Goal: Task Accomplishment & Management: Manage account settings

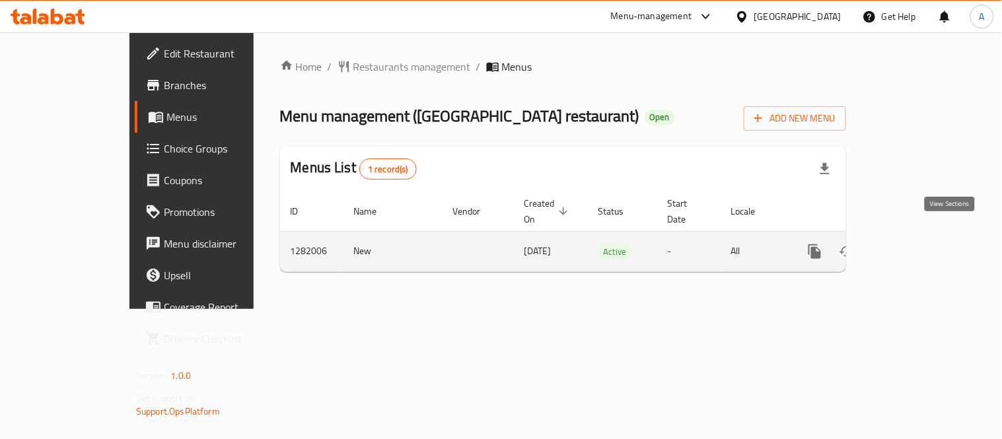
click at [919, 244] on icon "enhanced table" at bounding box center [911, 252] width 16 height 16
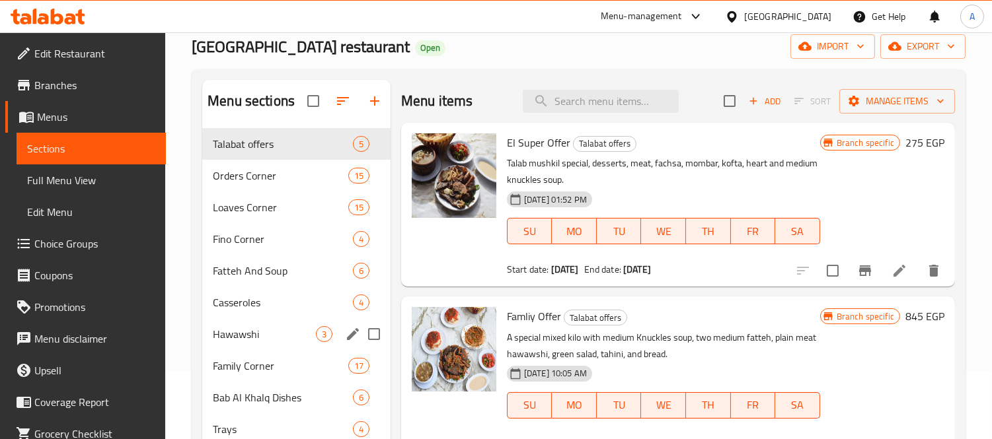
scroll to position [147, 0]
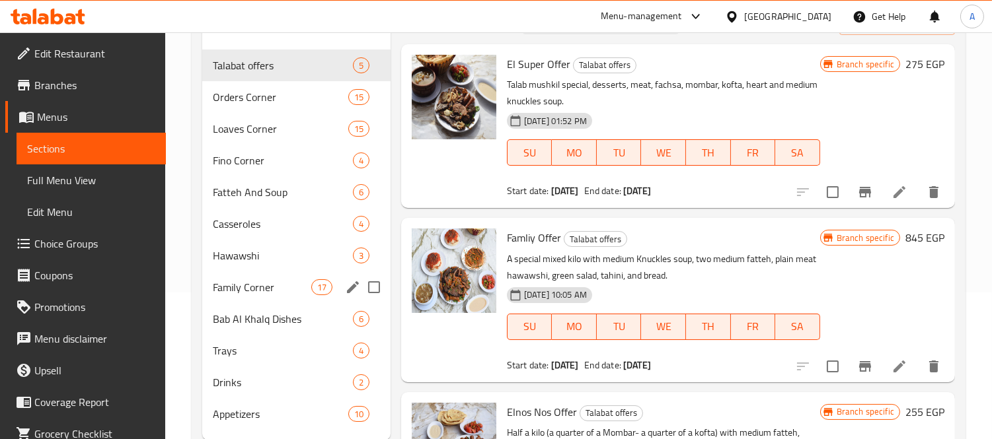
click at [234, 281] on span "Family Corner" at bounding box center [262, 288] width 98 height 16
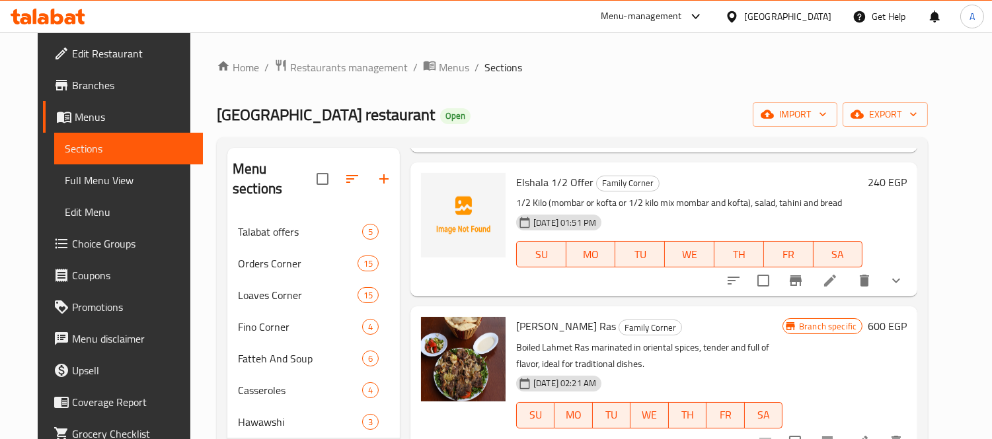
scroll to position [293, 0]
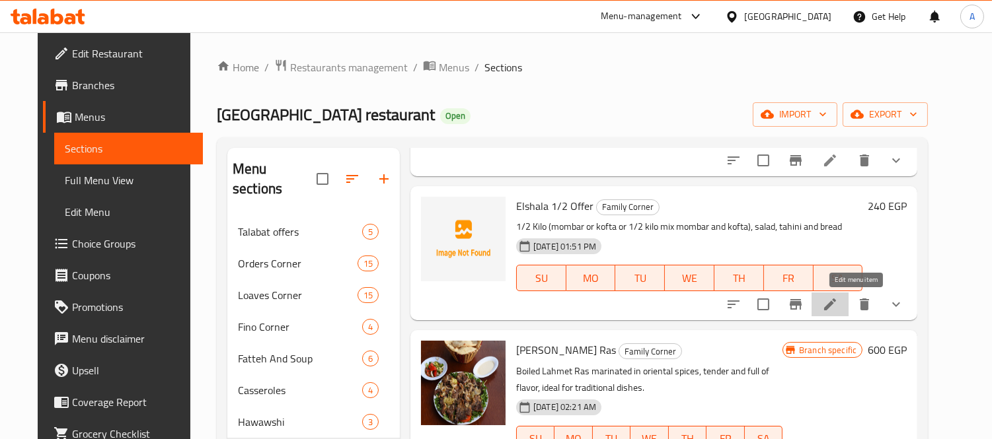
click at [836, 307] on icon at bounding box center [830, 305] width 12 height 12
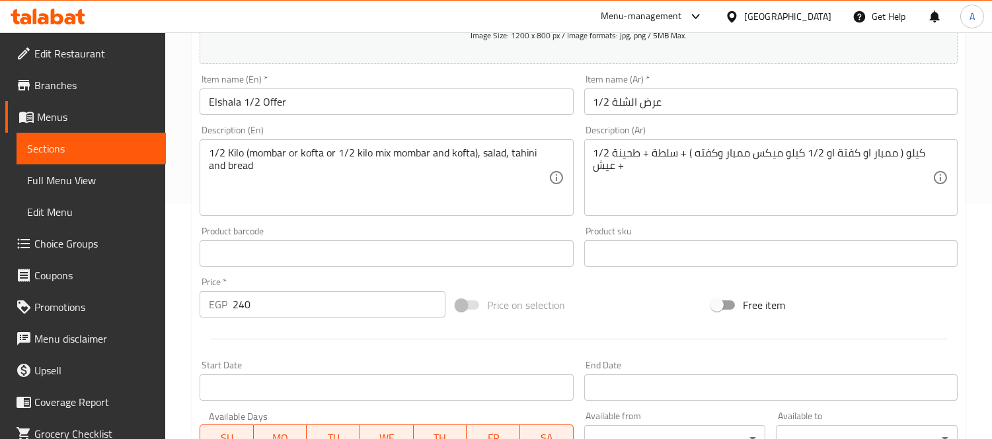
scroll to position [514, 0]
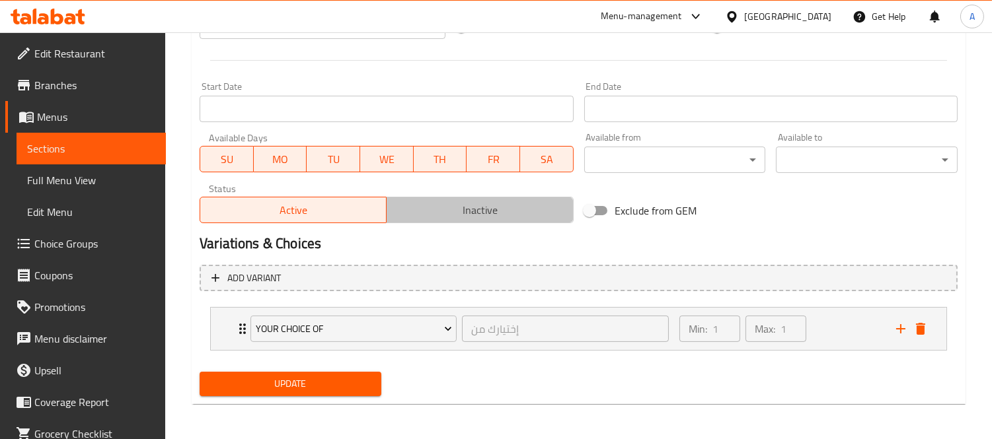
click at [432, 207] on span "Inactive" at bounding box center [480, 210] width 176 height 19
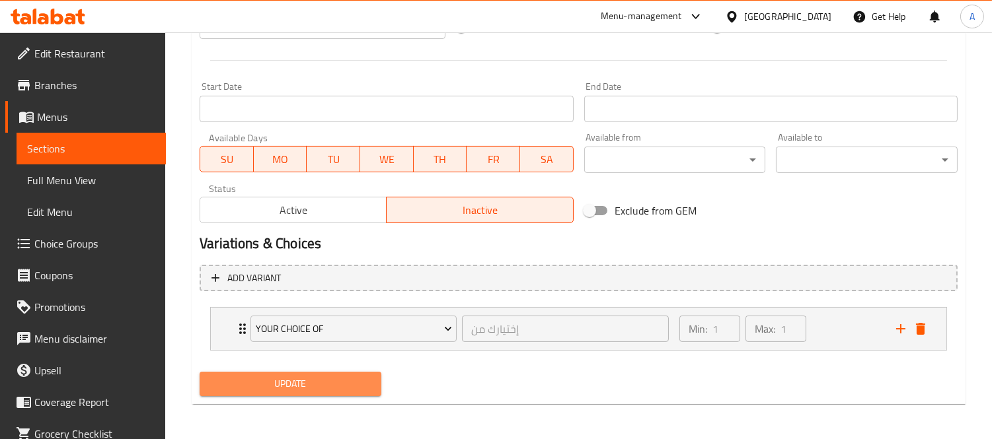
click at [325, 385] on span "Update" at bounding box center [290, 384] width 161 height 17
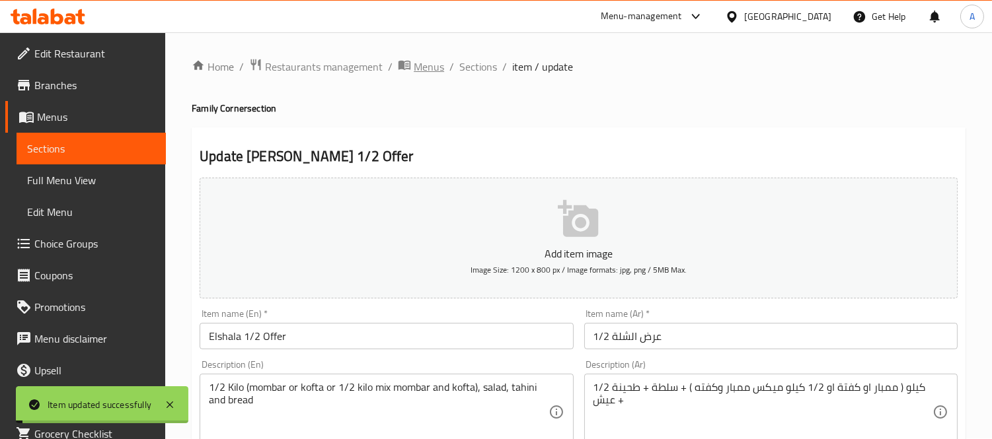
scroll to position [0, 0]
click at [469, 66] on span "Sections" at bounding box center [478, 67] width 38 height 16
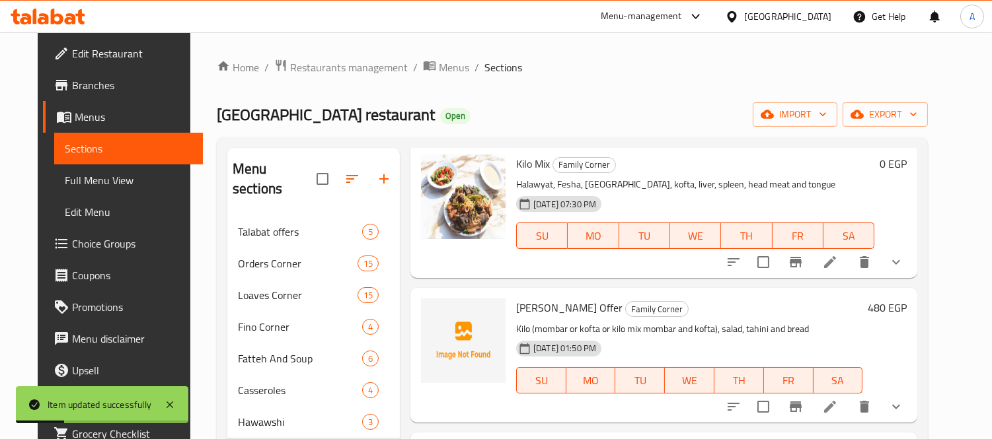
scroll to position [147, 0]
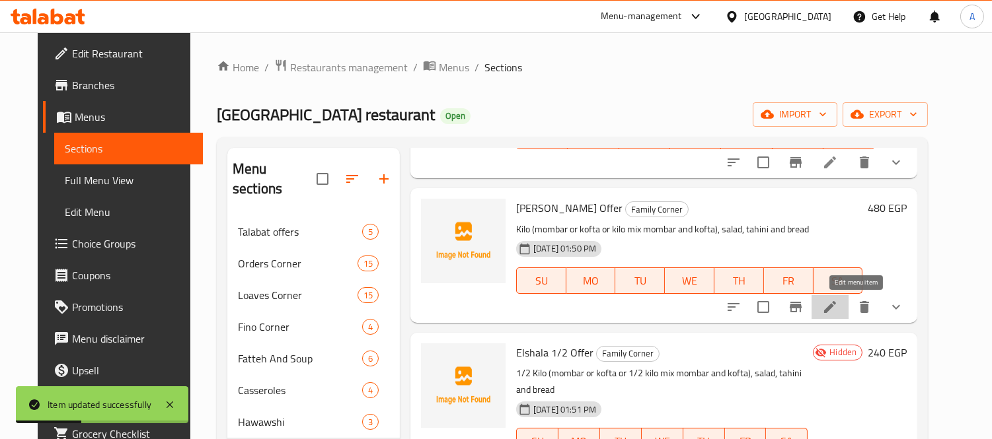
click at [836, 307] on icon at bounding box center [830, 307] width 12 height 12
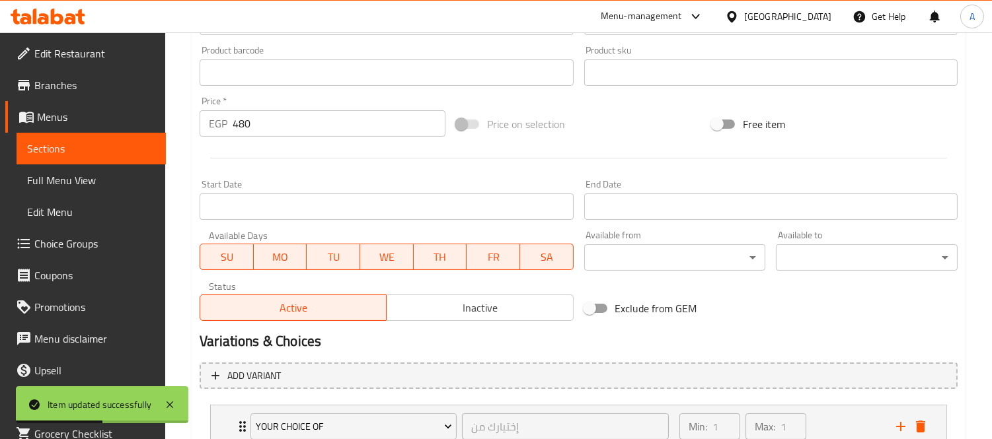
scroll to position [513, 0]
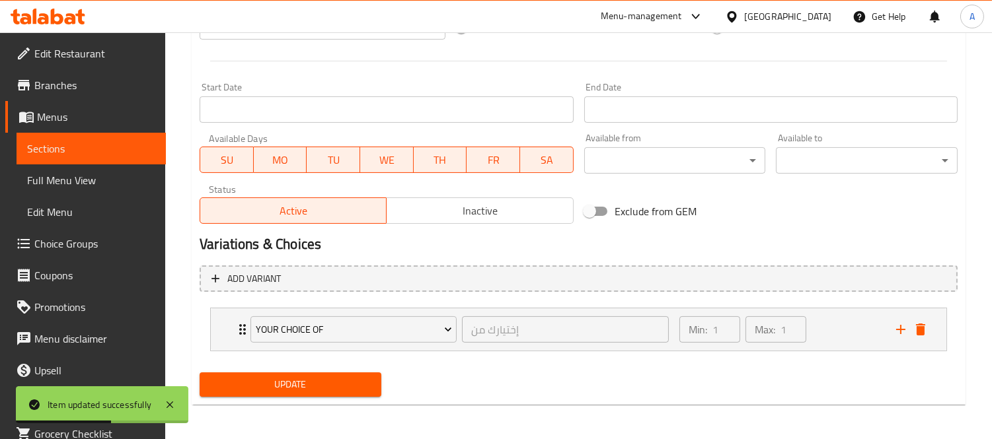
click at [456, 219] on span "Inactive" at bounding box center [480, 211] width 176 height 19
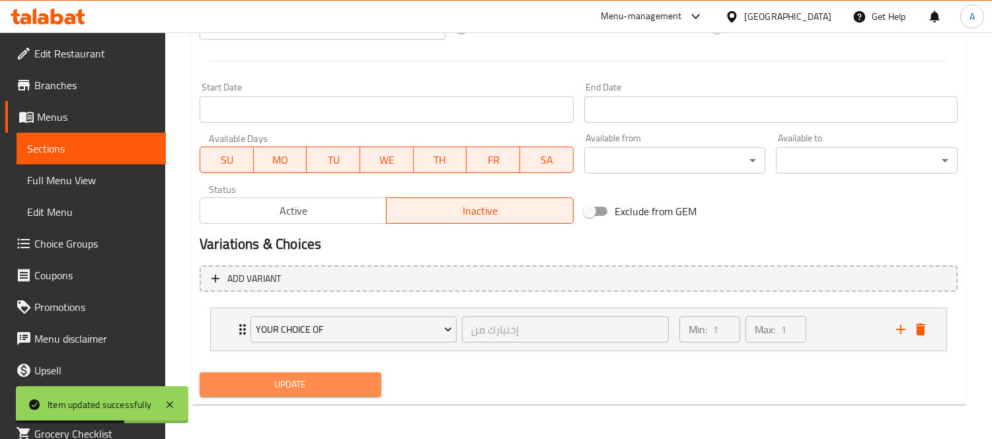
click at [342, 373] on button "Update" at bounding box center [291, 385] width 182 height 24
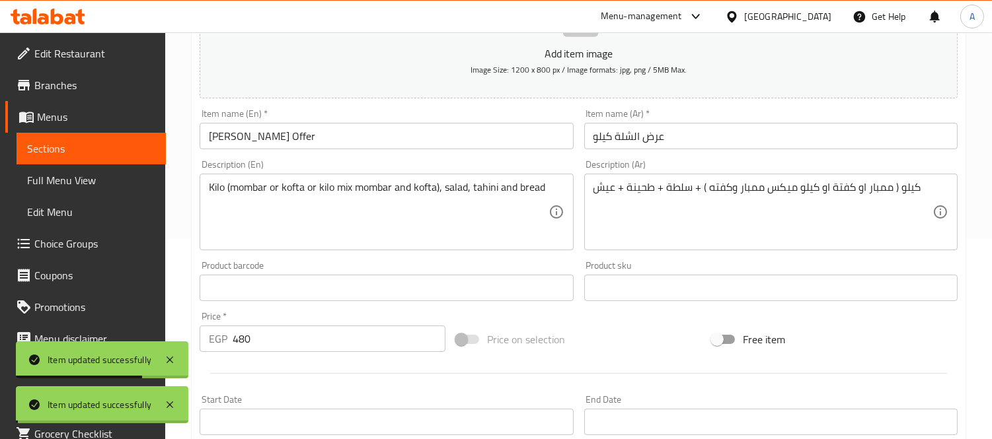
scroll to position [0, 0]
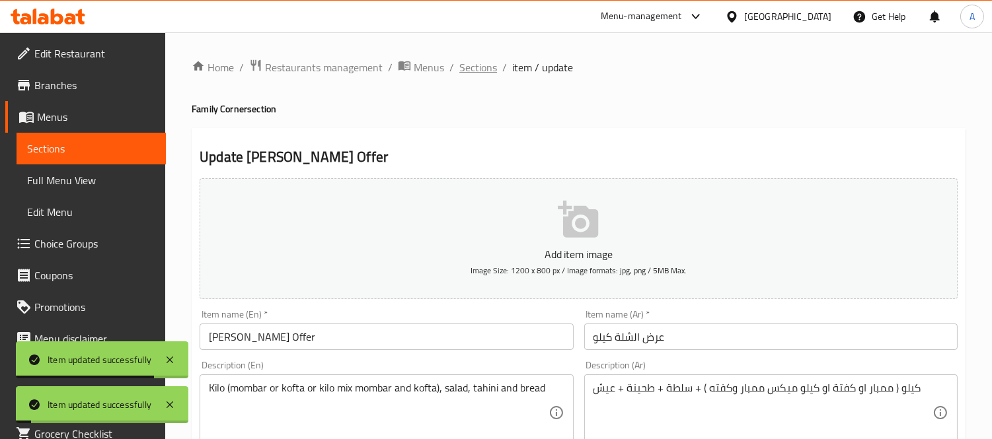
click at [479, 63] on span "Sections" at bounding box center [478, 67] width 38 height 16
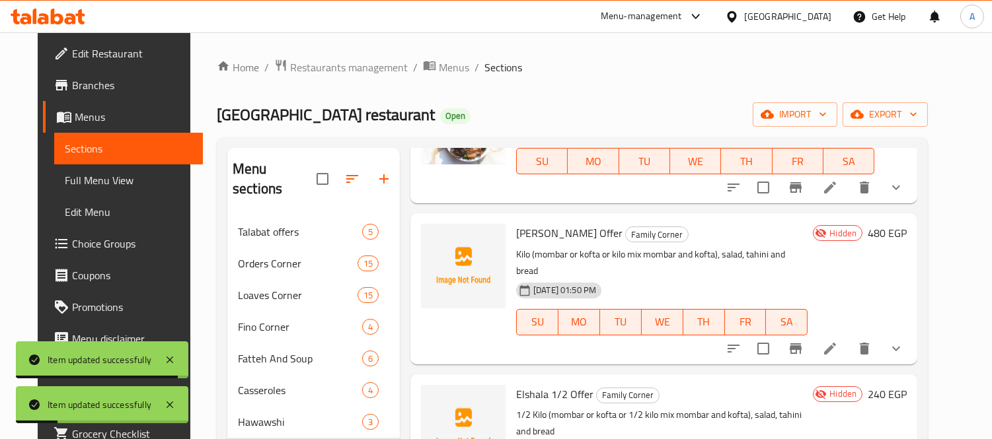
scroll to position [147, 0]
